Goal: Information Seeking & Learning: Understand process/instructions

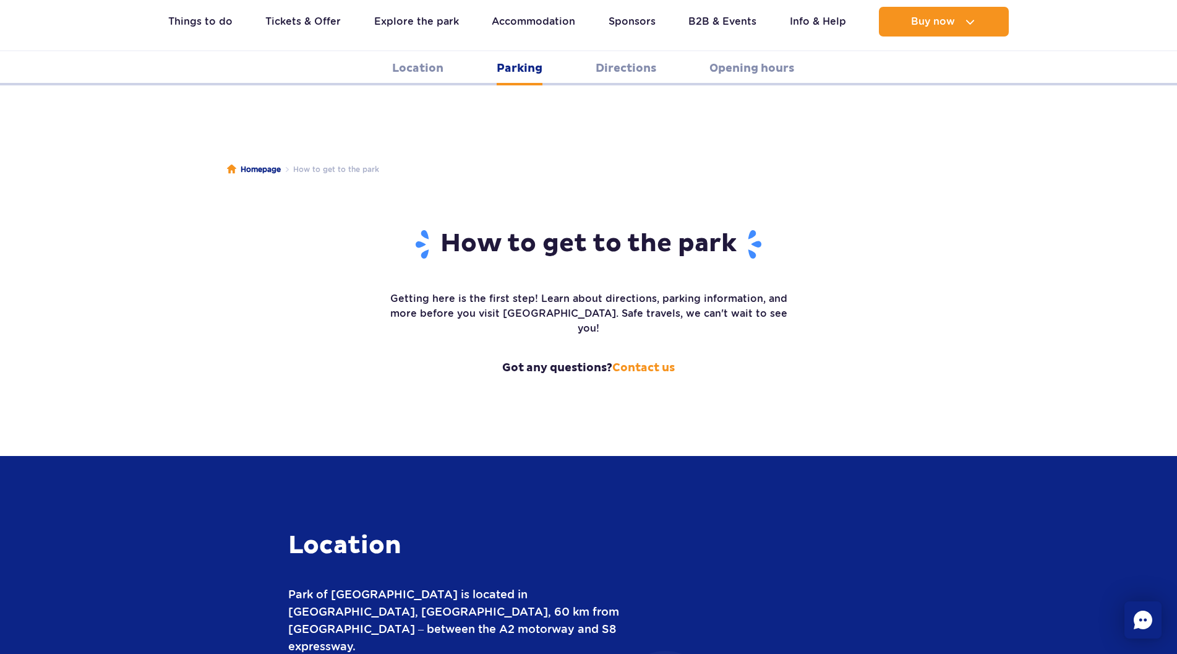
scroll to position [1614, 0]
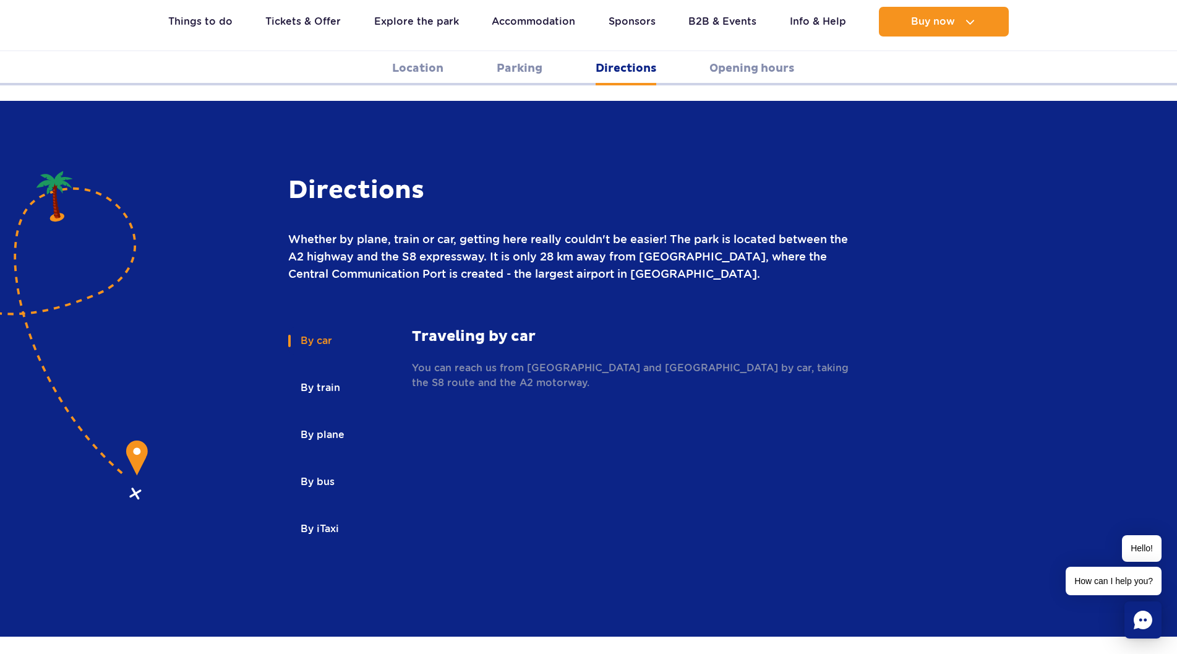
click at [490, 361] on p "You can reach us from [GEOGRAPHIC_DATA] and [GEOGRAPHIC_DATA] by car, taking th…" at bounding box center [635, 376] width 446 height 30
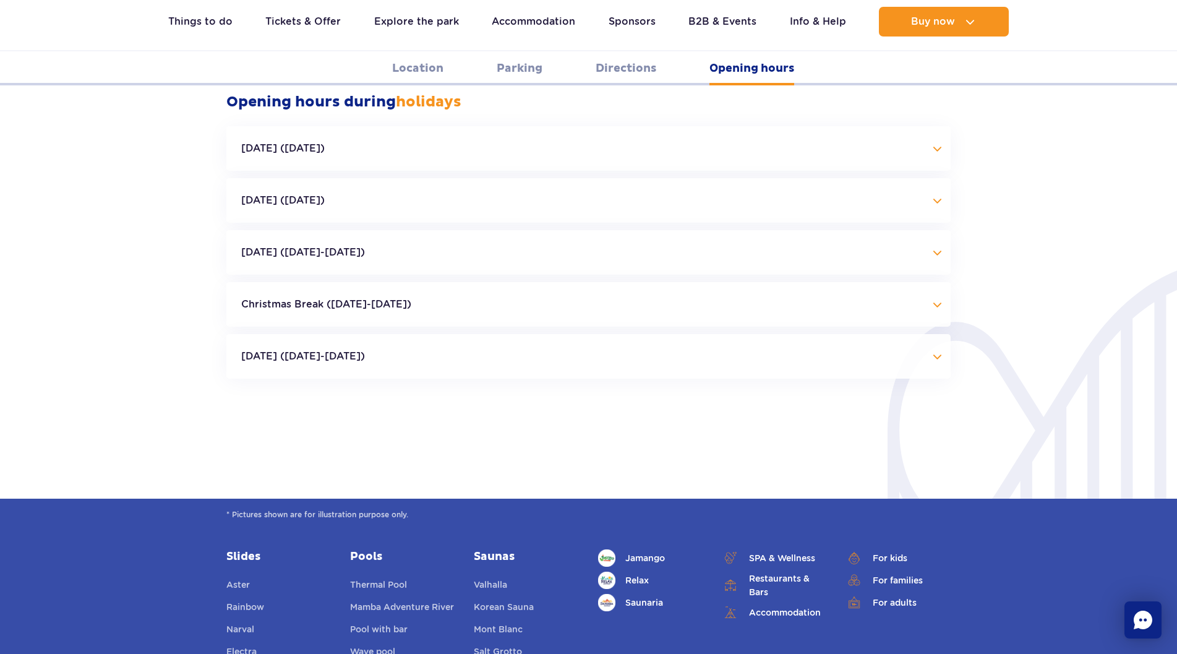
scroll to position [2728, 0]
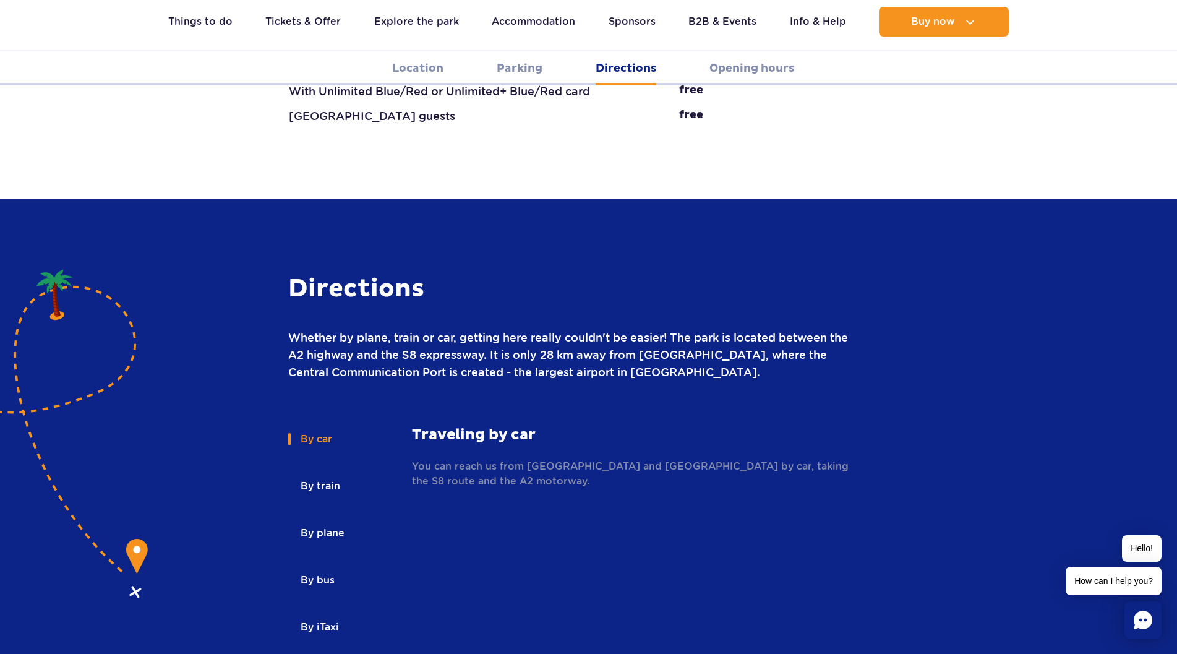
scroll to position [1491, 0]
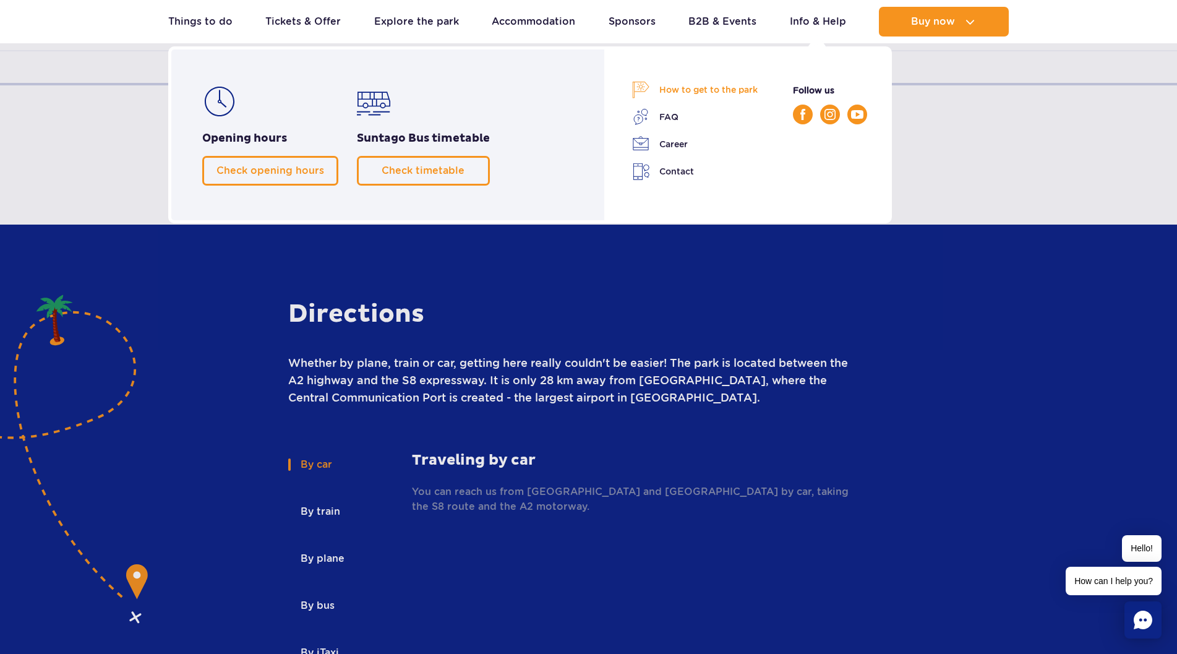
click at [714, 93] on link "How to get to the park" at bounding box center [695, 89] width 126 height 17
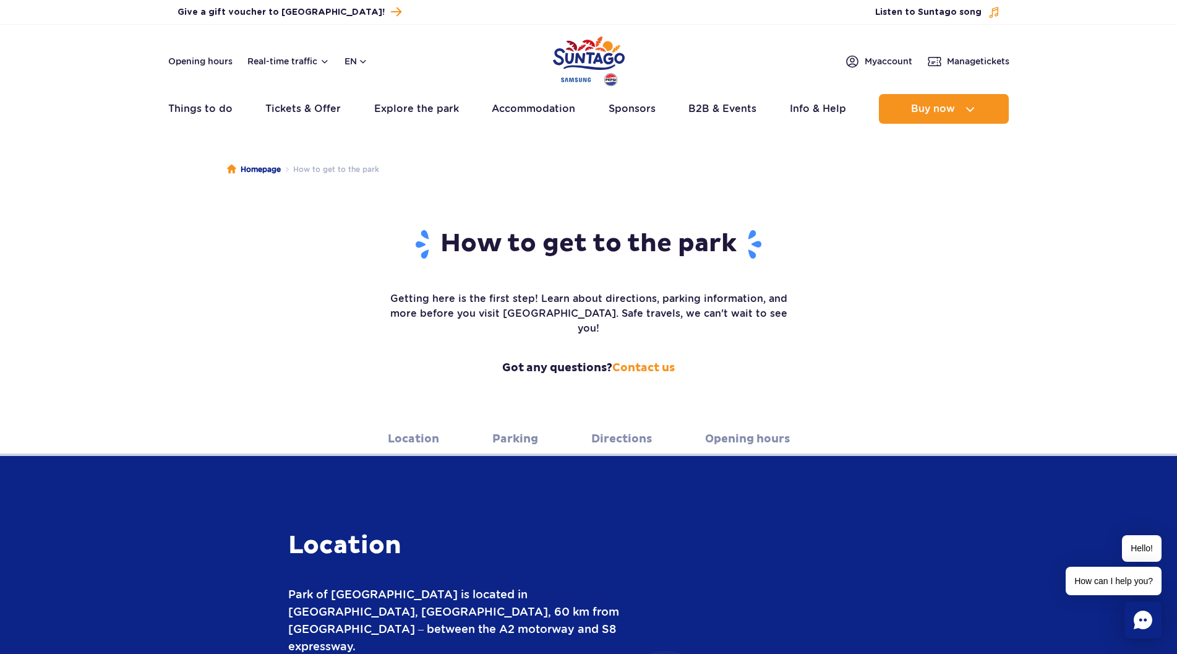
click at [417, 422] on link "Location" at bounding box center [413, 439] width 51 height 34
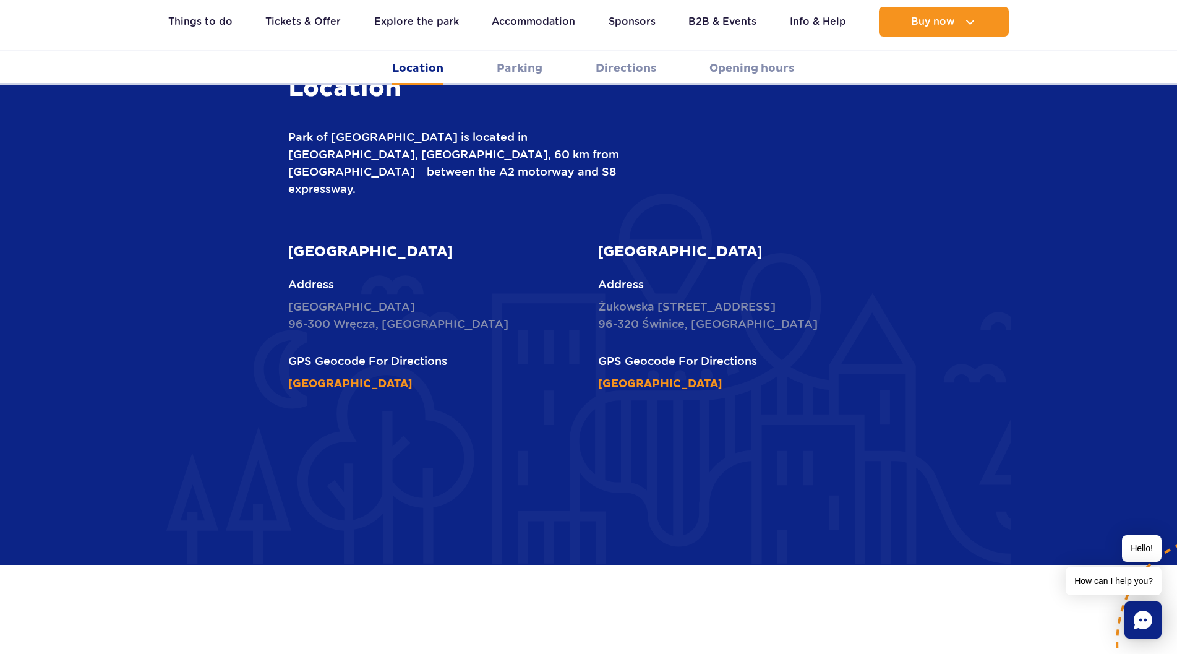
scroll to position [532, 0]
